Goal: Task Accomplishment & Management: Complete application form

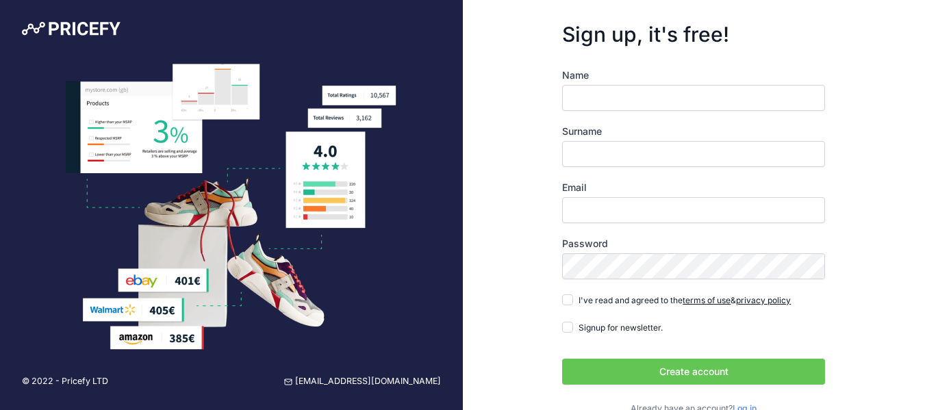
click at [705, 98] on input "Name" at bounding box center [693, 98] width 263 height 26
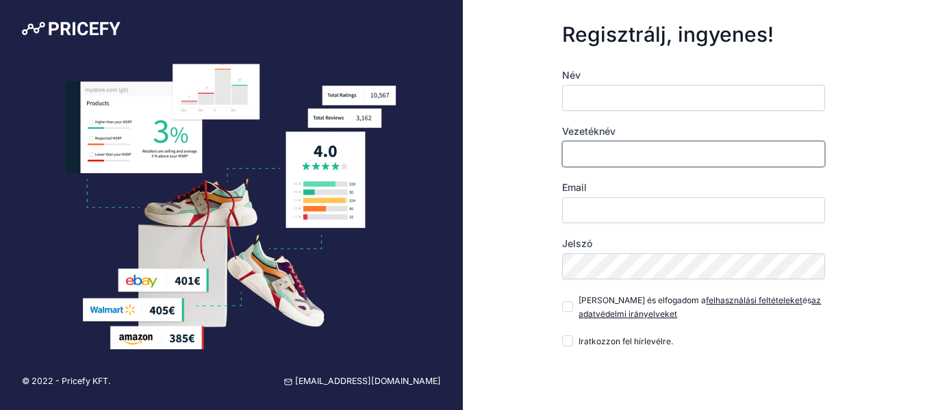
click at [594, 149] on input "Vezetéknév" at bounding box center [693, 154] width 263 height 26
type input "[PERSON_NAME]"
click at [603, 92] on input "Név" at bounding box center [693, 98] width 263 height 26
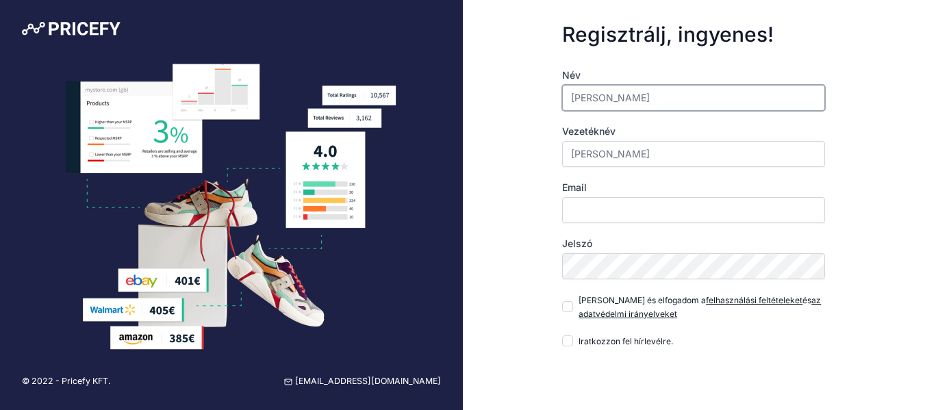
type input "[PERSON_NAME]"
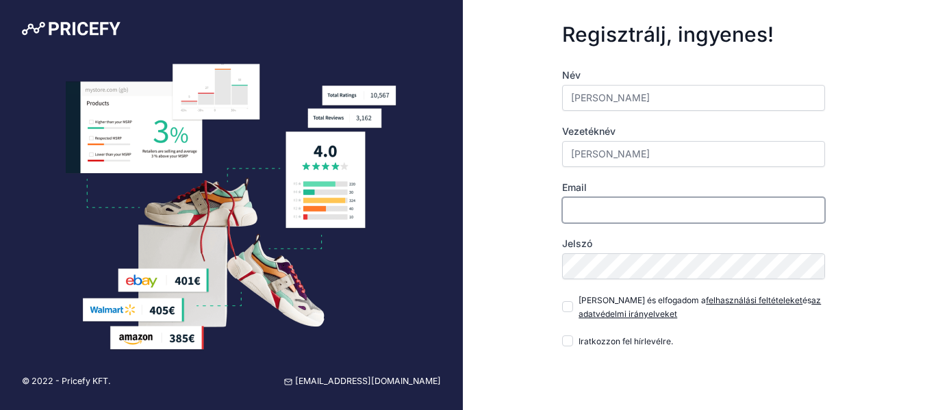
click at [599, 205] on input "Email" at bounding box center [693, 210] width 263 height 26
type input "[EMAIL_ADDRESS][DOMAIN_NAME]"
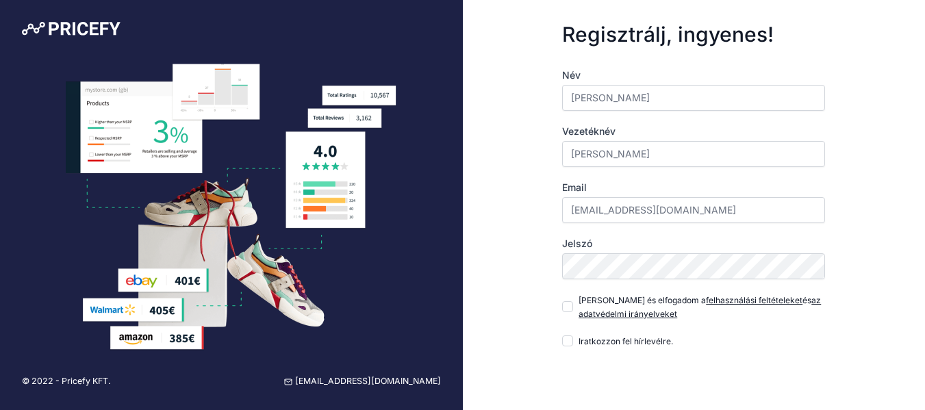
drag, startPoint x: 571, startPoint y: 280, endPoint x: 550, endPoint y: 253, distance: 34.7
click at [550, 253] on form "Regisztrálj, ingyenes! Név Attila Vezetéknév Tóth Email info@kenyerspajtas.hu J…" at bounding box center [693, 252] width 307 height 505
click at [568, 309] on input "Elolvastam és elfogadom a felhasználási feltételeket és az adatvédelmi irányelv…" at bounding box center [567, 306] width 11 height 11
checkbox input "true"
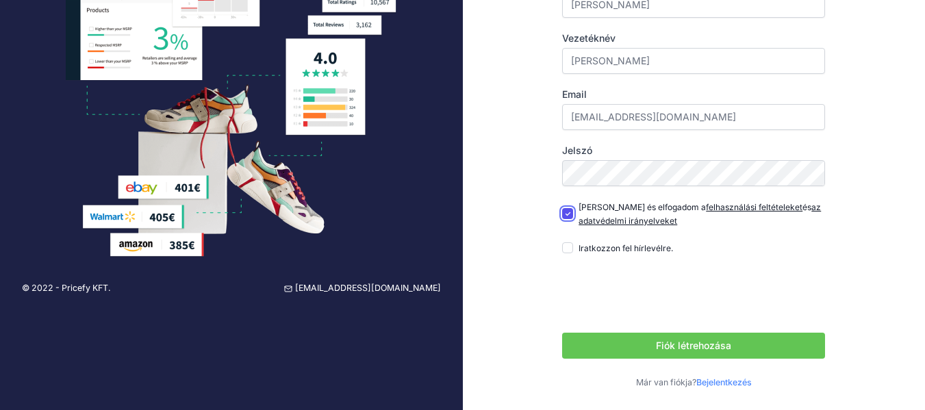
scroll to position [95, 0]
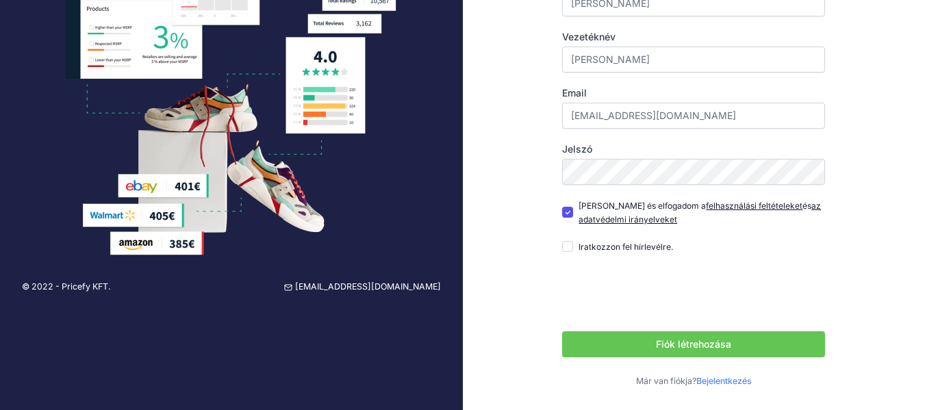
click at [912, 168] on div "Regisztrálj, ingyenes! Név Attila Vezetéknév Tóth Email info@kenyerspajtas.hu J…" at bounding box center [694, 157] width 463 height 505
click at [749, 341] on button "Fiók létrehozása" at bounding box center [693, 344] width 263 height 26
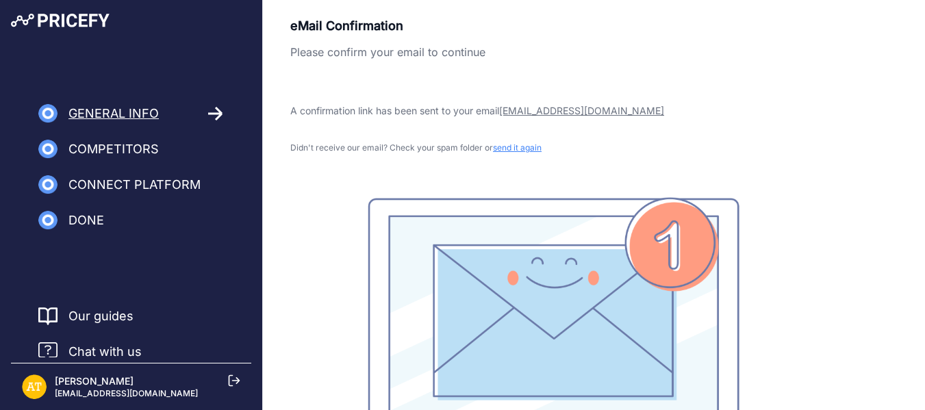
click at [605, 158] on div "eMail Confirmation Please confirm your email to continue A confirmation link ha…" at bounding box center [553, 230] width 526 height 429
click at [528, 142] on span "send it again" at bounding box center [517, 147] width 49 height 10
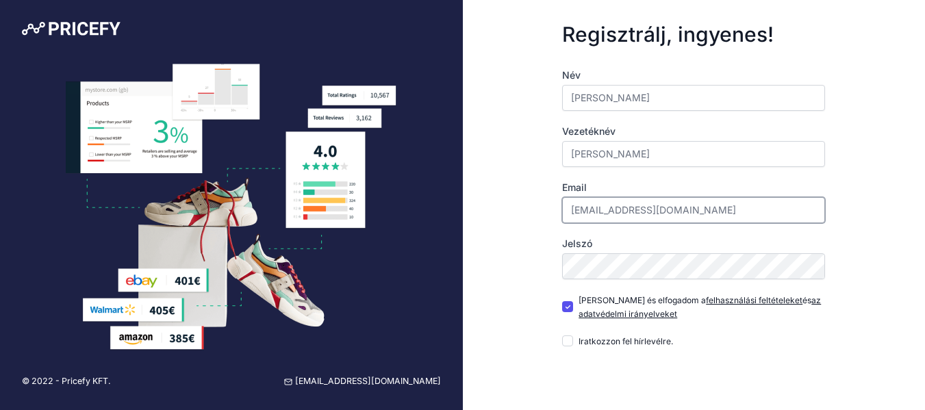
click at [638, 210] on input "[EMAIL_ADDRESS][DOMAIN_NAME]" at bounding box center [693, 210] width 263 height 26
click at [612, 208] on input "[EMAIL_ADDRESS][DOMAIN_NAME]" at bounding box center [693, 210] width 263 height 26
click at [631, 208] on input "[EMAIL_ADDRESS][DOMAIN_NAME]" at bounding box center [693, 210] width 263 height 26
click at [627, 210] on input "[EMAIL_ADDRESS][DOMAIN_NAME]" at bounding box center [693, 210] width 263 height 26
type input "[EMAIL_ADDRESS][DOMAIN_NAME]"
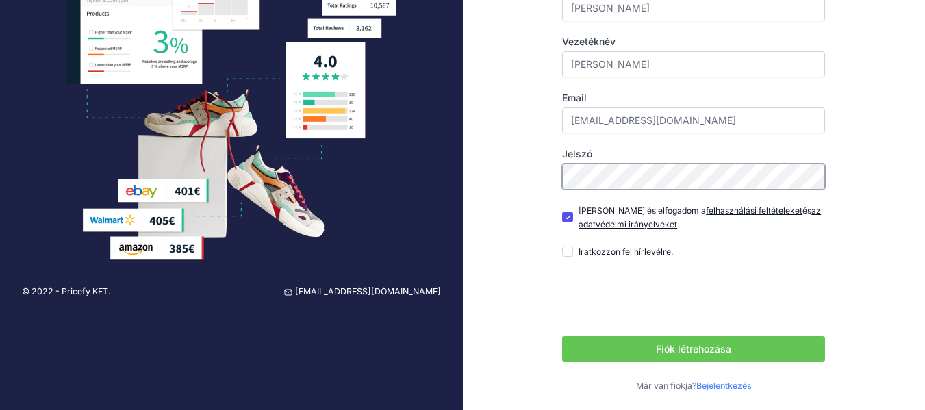
scroll to position [95, 0]
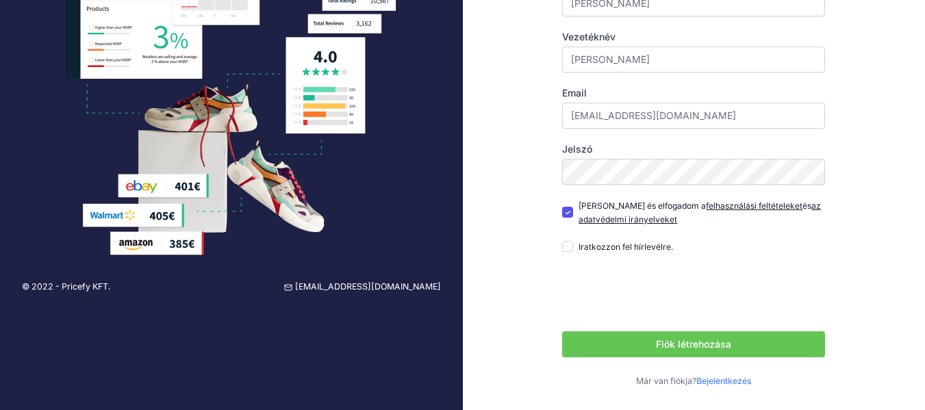
click at [701, 340] on font "Fiók létrehozása" at bounding box center [693, 344] width 75 height 12
